Goal: Task Accomplishment & Management: Complete application form

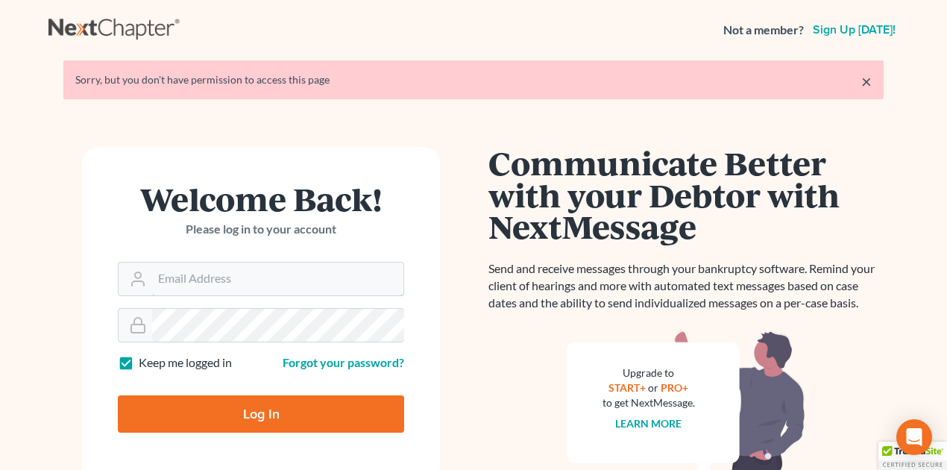
type input "tom@bradburnlubic.com"
click at [252, 415] on input "Log In" at bounding box center [261, 413] width 286 height 37
type input "Thinking..."
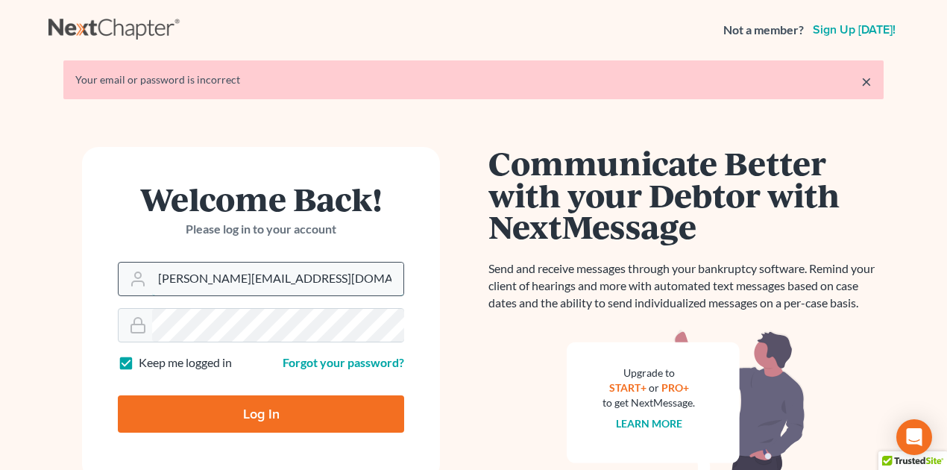
drag, startPoint x: 157, startPoint y: 280, endPoint x: 230, endPoint y: 278, distance: 72.4
click at [269, 282] on input "tom@bradburnlubic.com" at bounding box center [277, 279] width 251 height 33
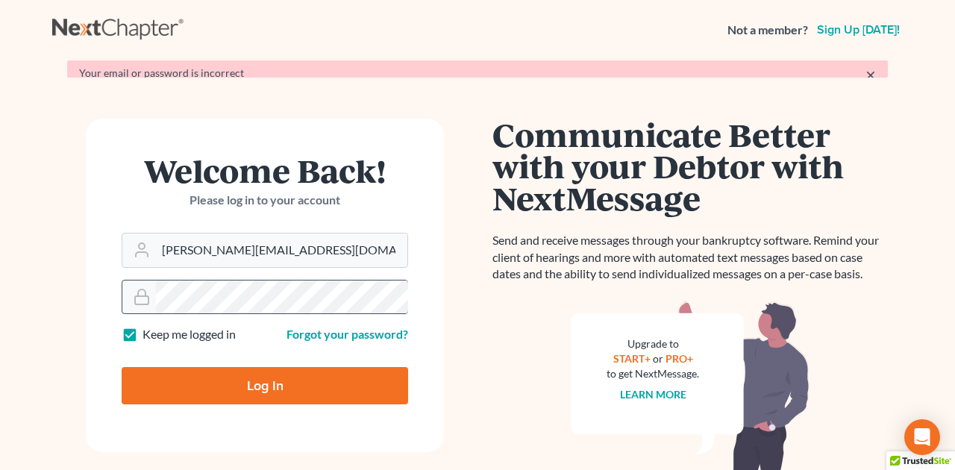
click at [155, 277] on form "Welcome Back! Please log in to your account Email Address tom@bradburnlubic.com…" at bounding box center [265, 285] width 358 height 333
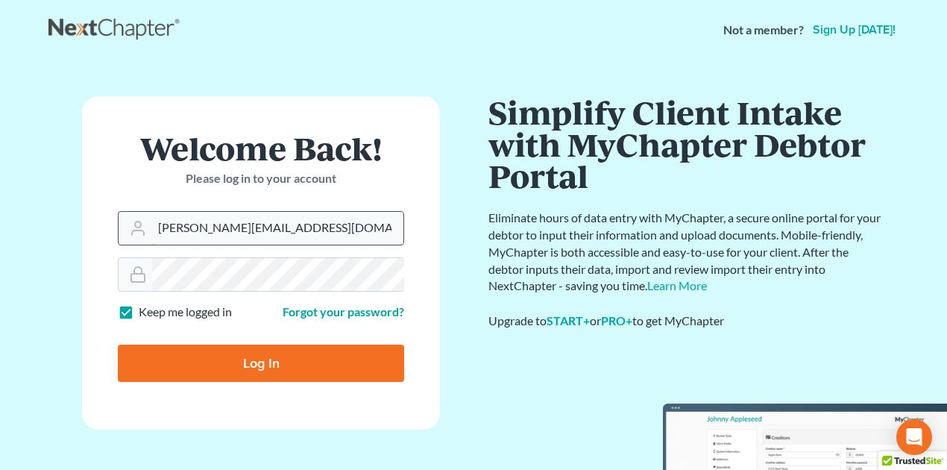
drag, startPoint x: 158, startPoint y: 225, endPoint x: 321, endPoint y: 227, distance: 163.4
click at [321, 227] on input "tom@bradburnlubic.com" at bounding box center [277, 228] width 251 height 33
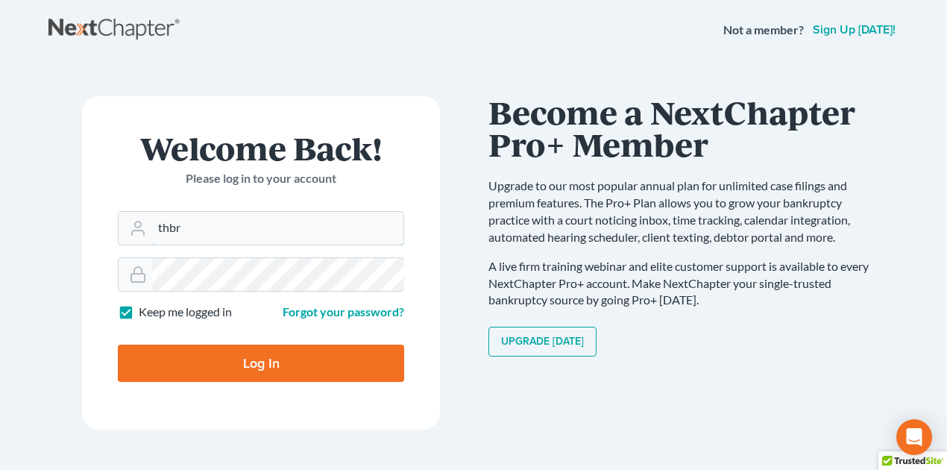
type input "thbradburn@gmail.com"
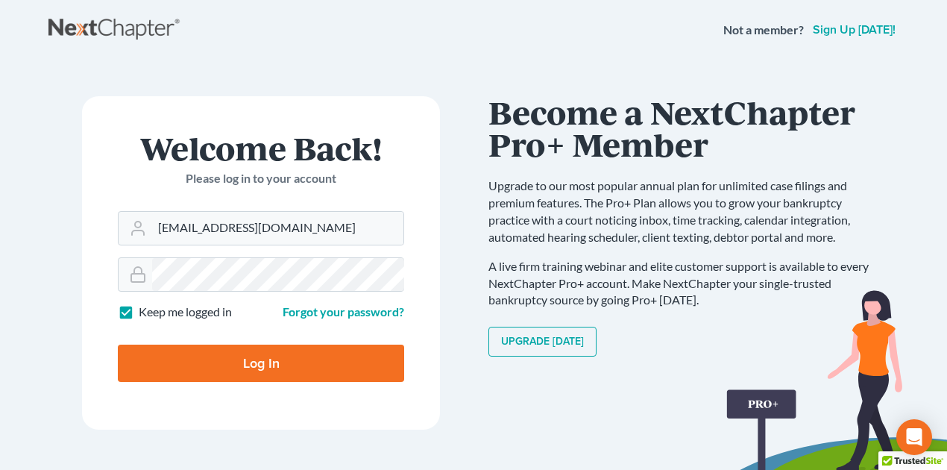
click at [257, 355] on input "Log In" at bounding box center [261, 363] width 286 height 37
type input "Thinking..."
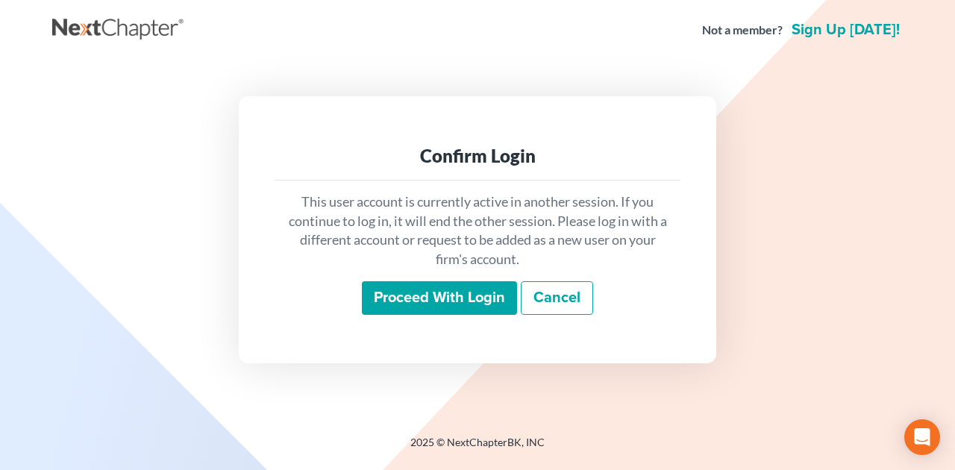
click at [433, 284] on input "Proceed with login" at bounding box center [439, 298] width 155 height 34
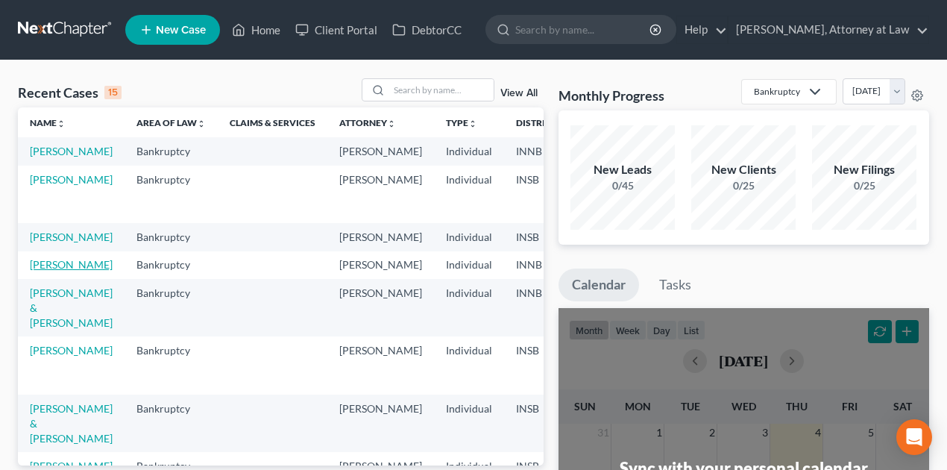
click at [49, 271] on link "Schuljak, Lisa" at bounding box center [71, 264] width 83 height 13
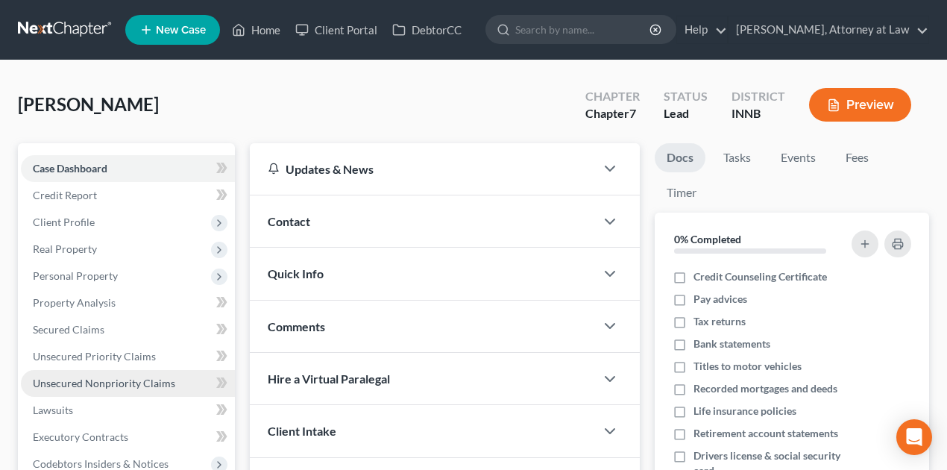
click at [114, 377] on span "Unsecured Nonpriority Claims" at bounding box center [104, 383] width 142 height 13
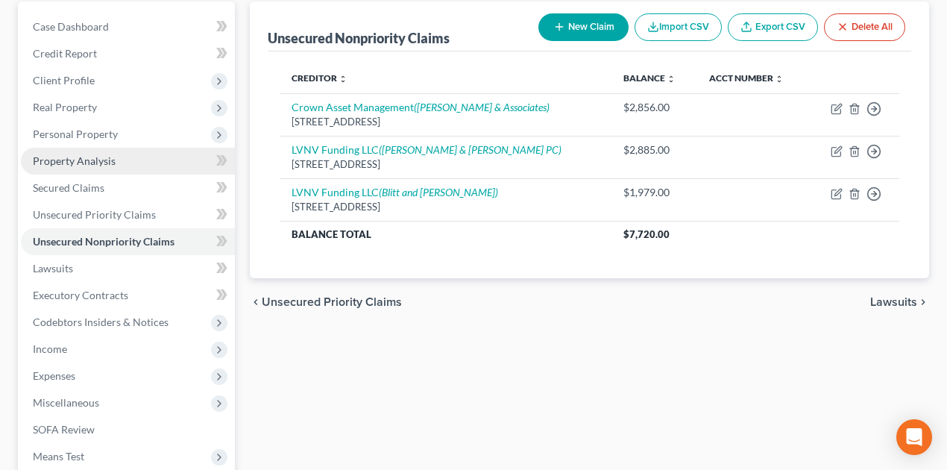
scroll to position [198, 0]
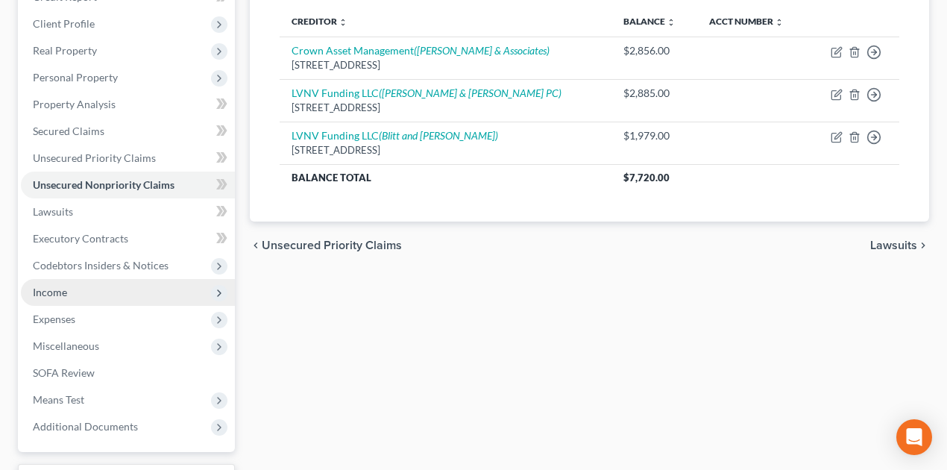
click at [82, 285] on span "Income" at bounding box center [128, 292] width 214 height 27
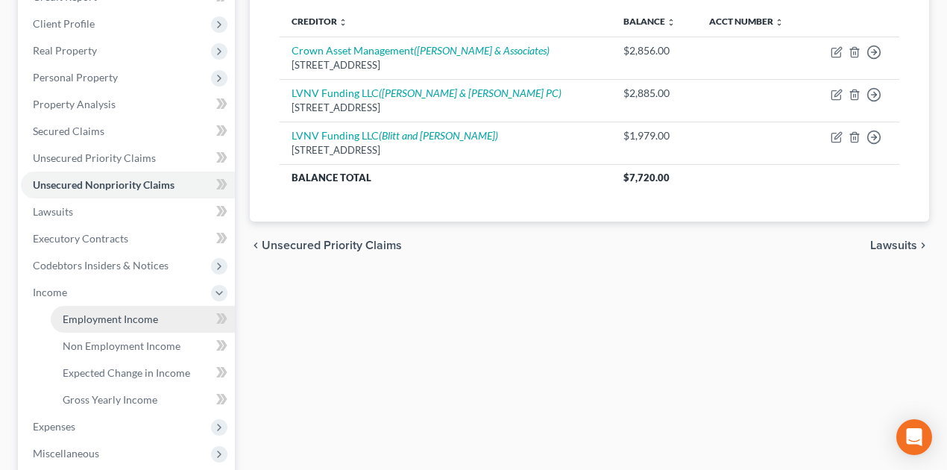
click at [95, 321] on span "Employment Income" at bounding box center [110, 319] width 95 height 13
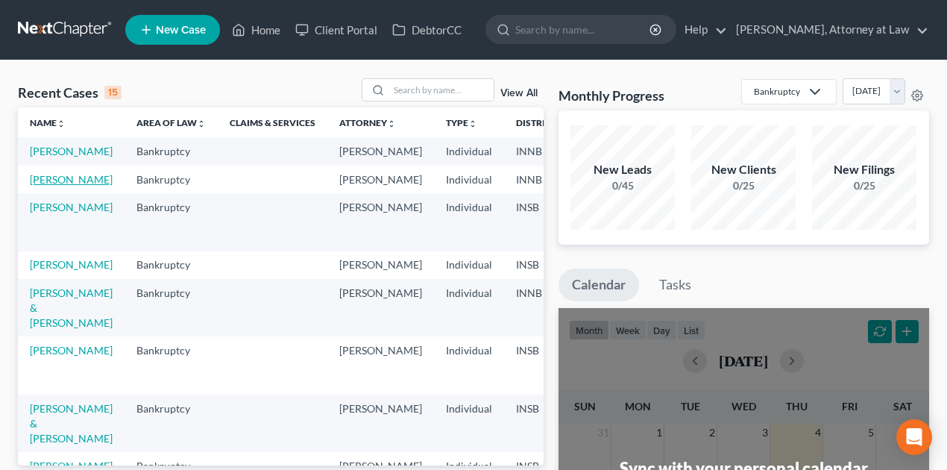
click at [63, 186] on link "Mendenhall, Tene" at bounding box center [71, 179] width 83 height 13
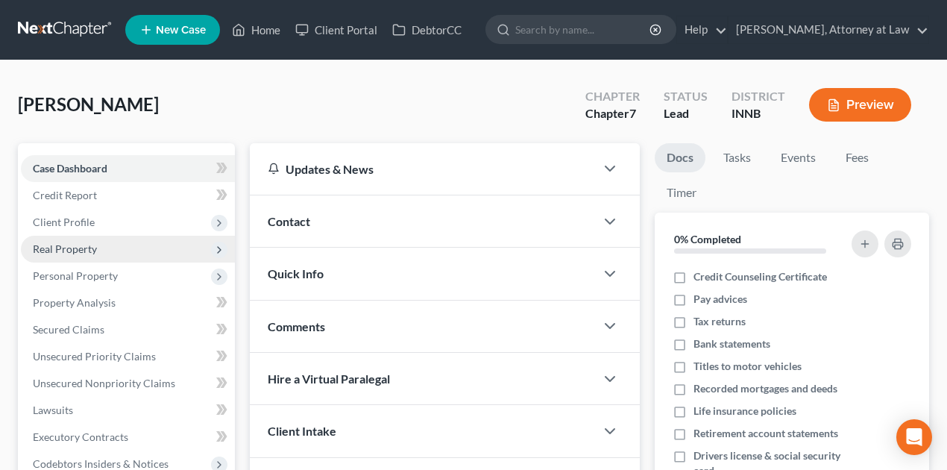
click at [90, 251] on span "Real Property" at bounding box center [65, 248] width 64 height 13
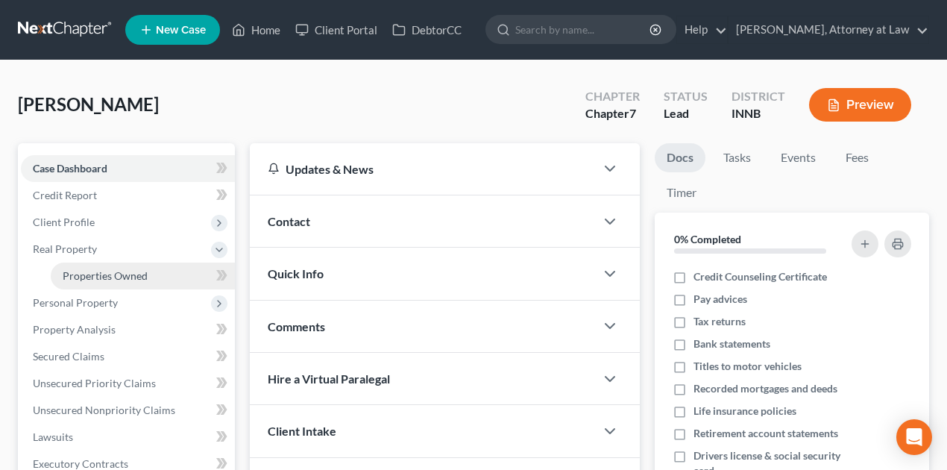
click at [122, 279] on span "Properties Owned" at bounding box center [105, 275] width 85 height 13
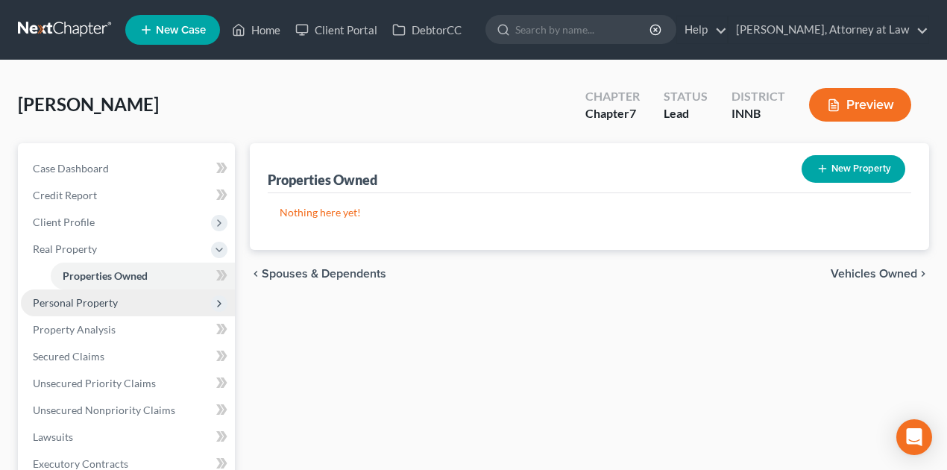
click at [88, 299] on span "Personal Property" at bounding box center [75, 302] width 85 height 13
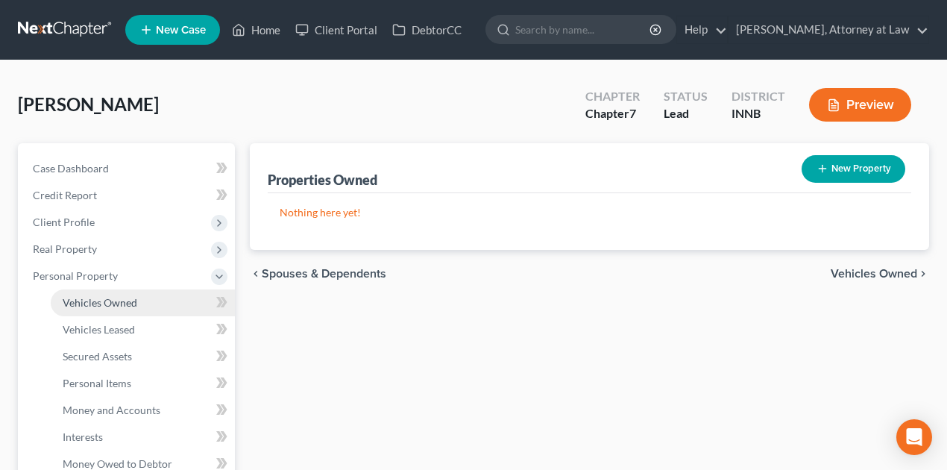
click at [112, 304] on span "Vehicles Owned" at bounding box center [100, 302] width 75 height 13
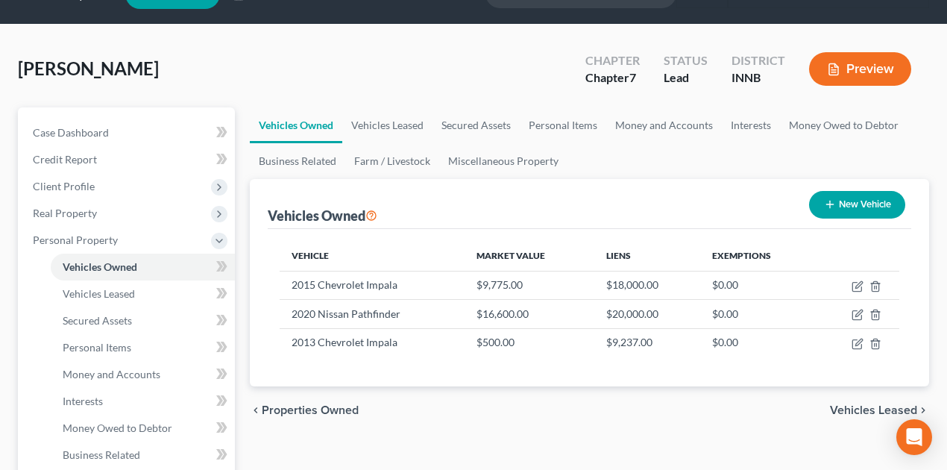
scroll to position [149, 0]
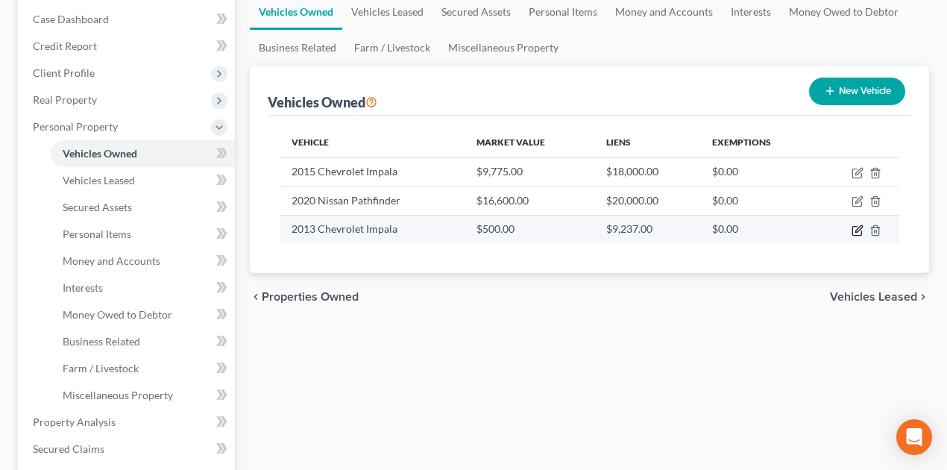
click at [856, 226] on icon "button" at bounding box center [858, 231] width 12 height 12
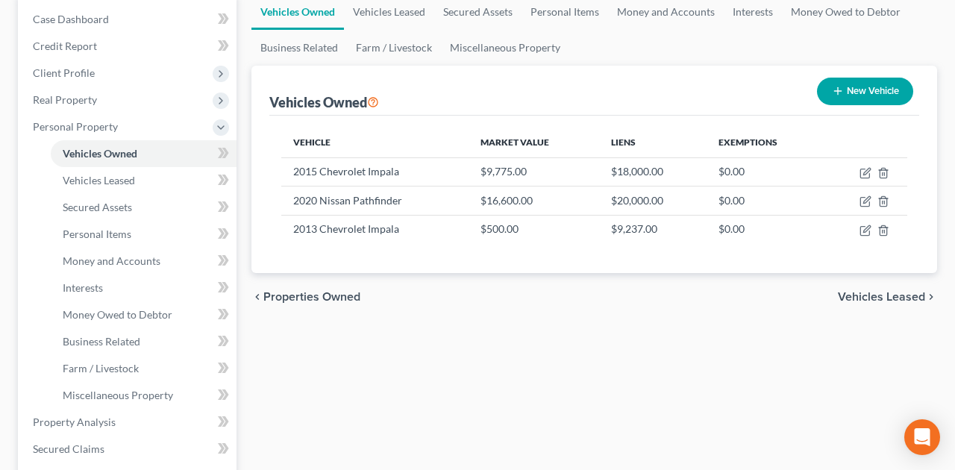
select select "0"
select select "13"
select select "4"
select select "0"
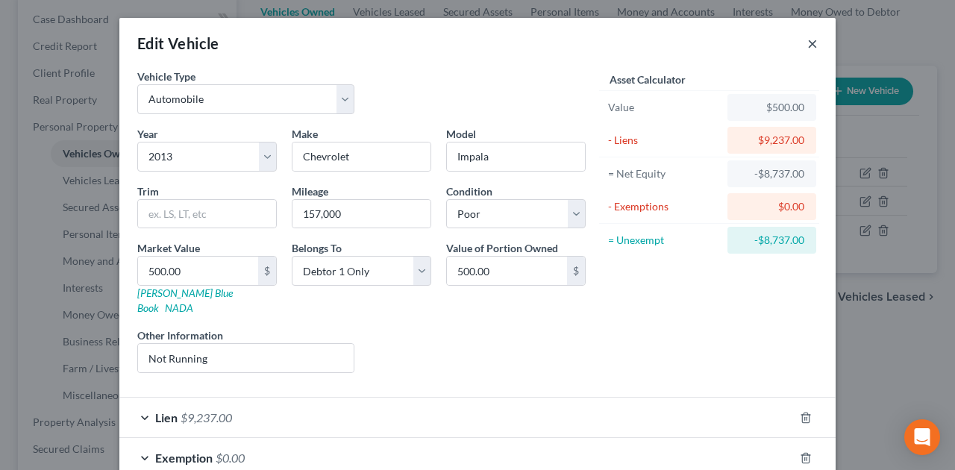
click at [809, 42] on button "×" at bounding box center [812, 43] width 10 height 18
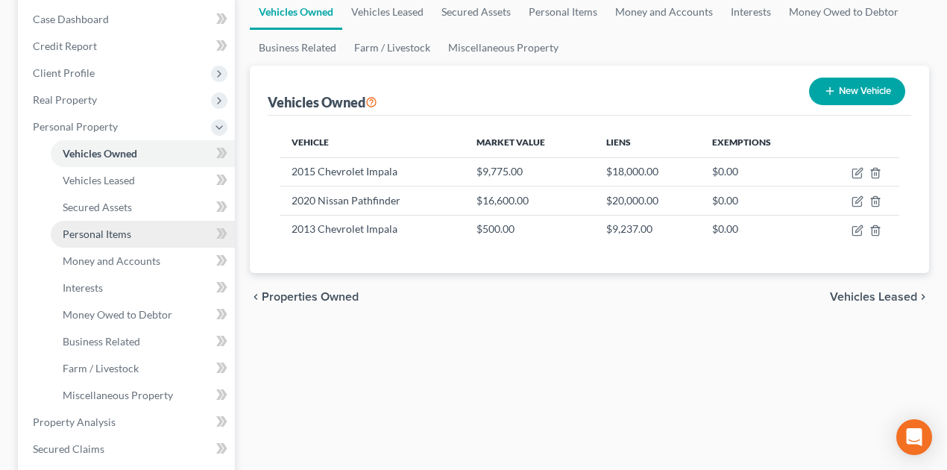
click at [112, 237] on span "Personal Items" at bounding box center [97, 233] width 69 height 13
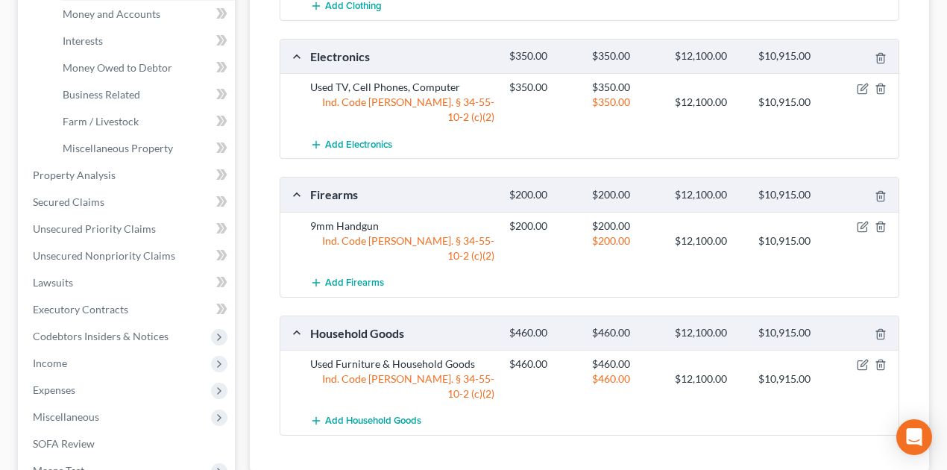
scroll to position [390, 0]
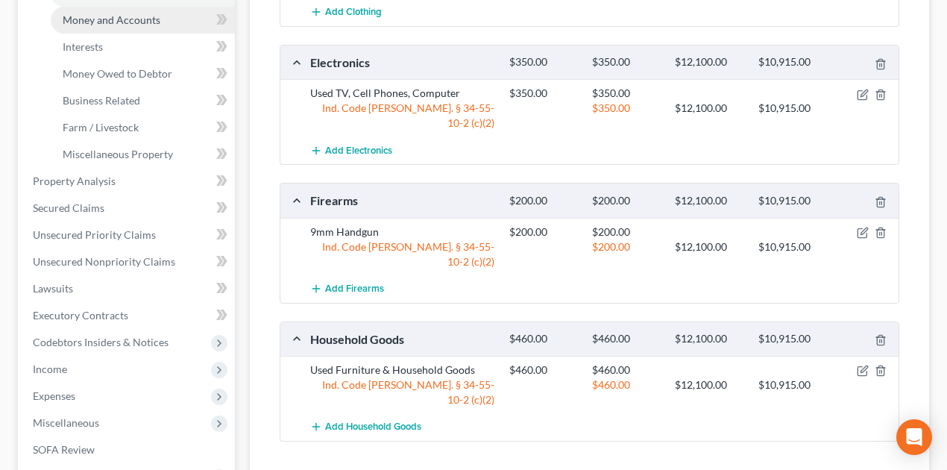
click at [91, 24] on span "Money and Accounts" at bounding box center [112, 19] width 98 height 13
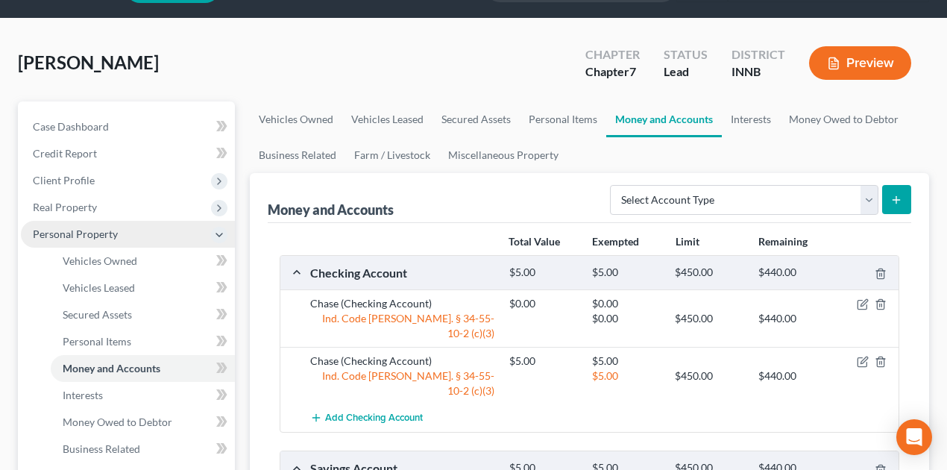
scroll to position [99, 0]
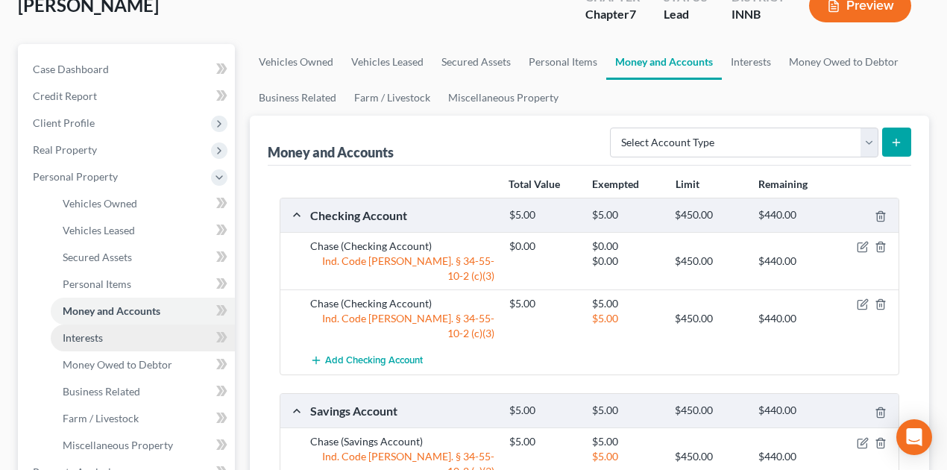
click at [95, 338] on span "Interests" at bounding box center [83, 337] width 40 height 13
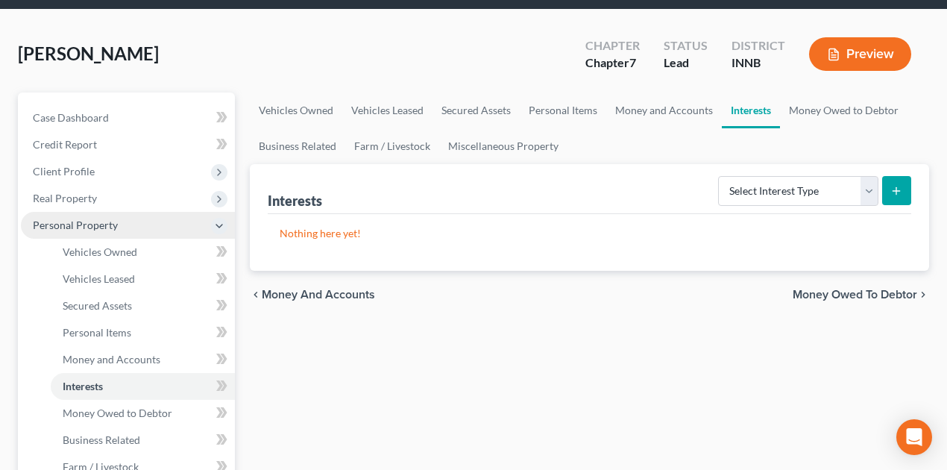
scroll to position [198, 0]
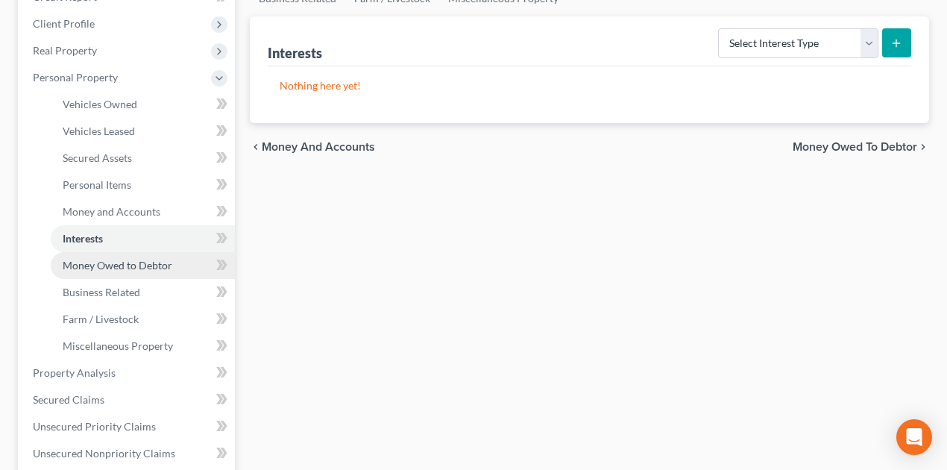
click at [144, 266] on span "Money Owed to Debtor" at bounding box center [118, 265] width 110 height 13
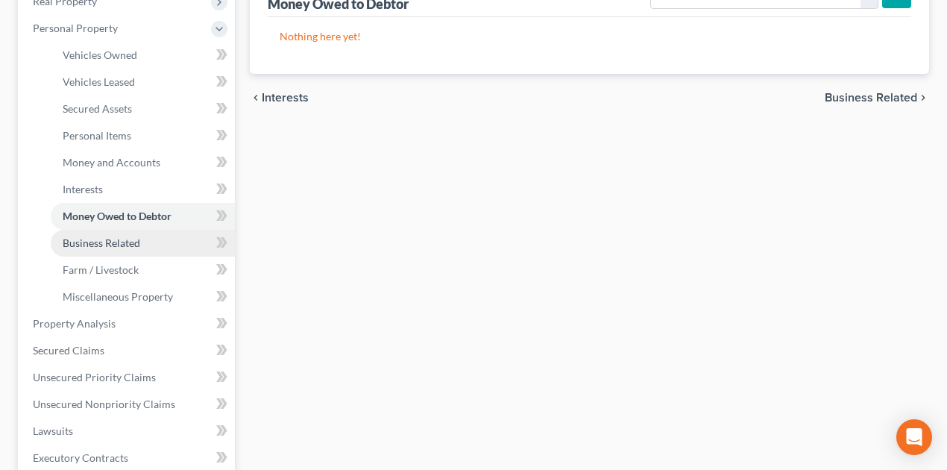
scroll to position [248, 0]
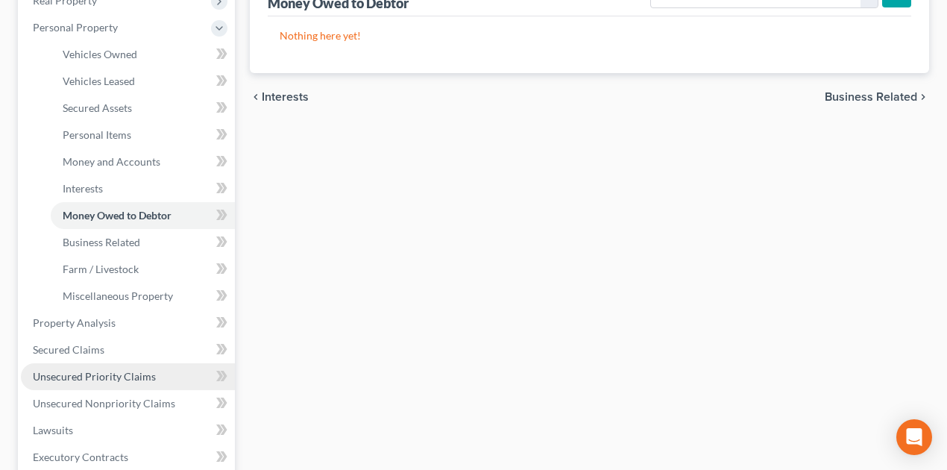
click at [98, 374] on span "Unsecured Priority Claims" at bounding box center [94, 376] width 123 height 13
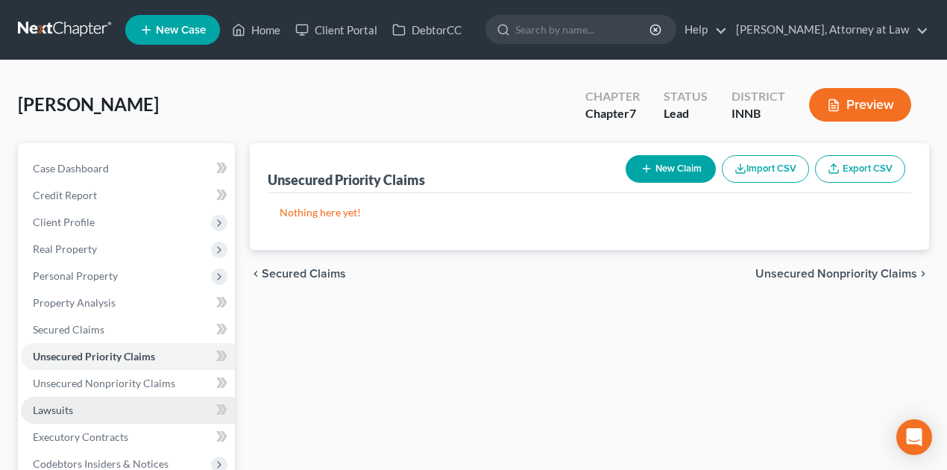
click at [31, 406] on link "Lawsuits" at bounding box center [128, 410] width 214 height 27
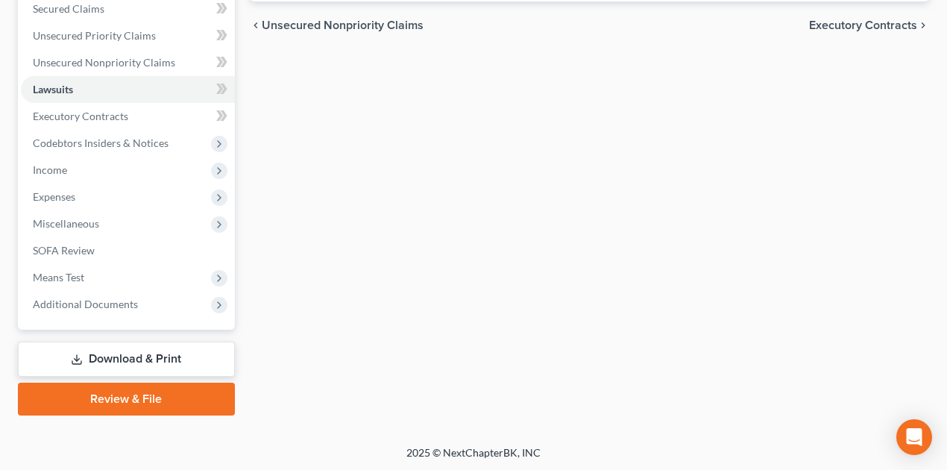
scroll to position [174, 0]
